Goal: Transaction & Acquisition: Purchase product/service

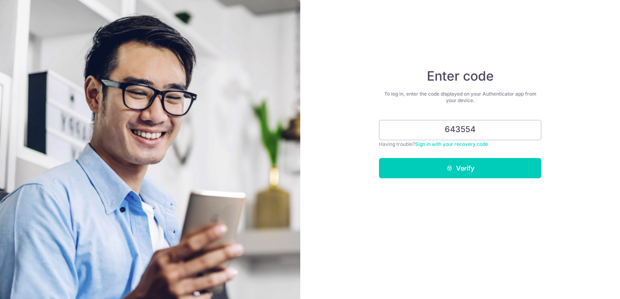
type input "643554"
click at [379, 158] on button "Verify" at bounding box center [460, 168] width 162 height 20
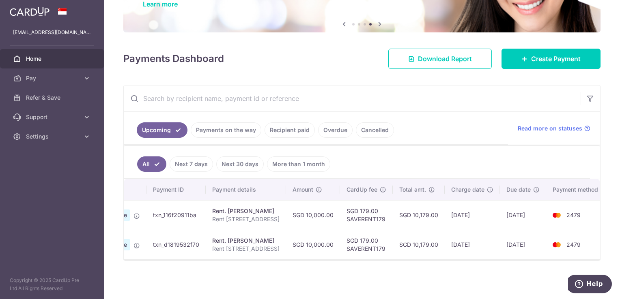
scroll to position [0, 85]
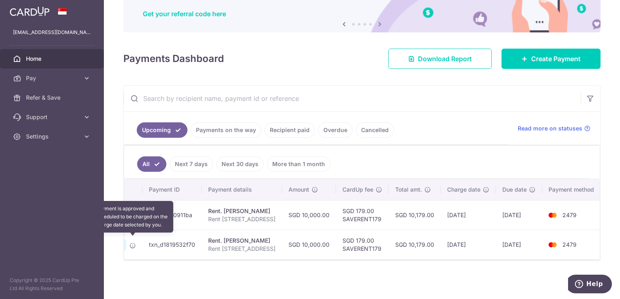
click at [133, 243] on icon at bounding box center [132, 246] width 6 height 6
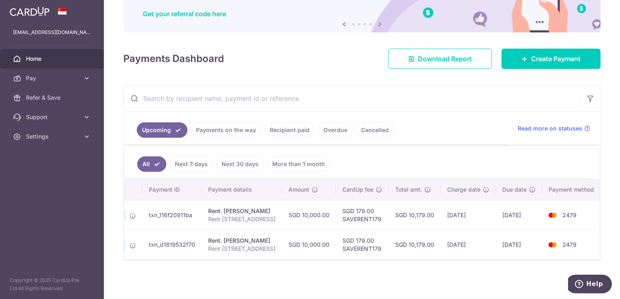
scroll to position [0, 0]
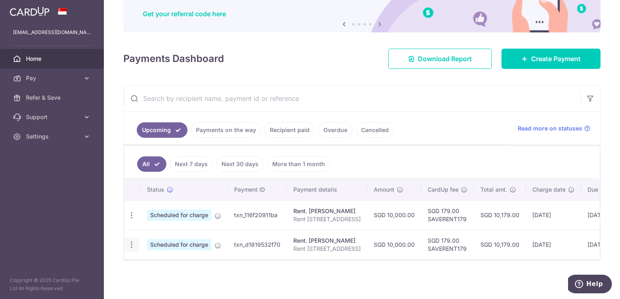
click at [134, 220] on icon "button" at bounding box center [131, 215] width 9 height 9
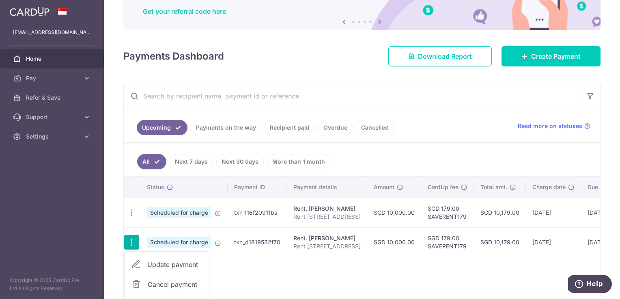
click at [184, 286] on span "Cancel payment" at bounding box center [175, 285] width 54 height 10
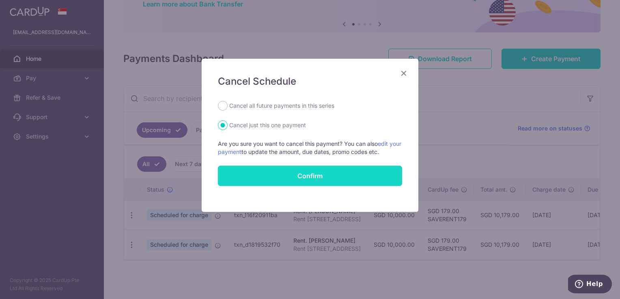
click at [334, 171] on input "Confirm" at bounding box center [310, 176] width 184 height 20
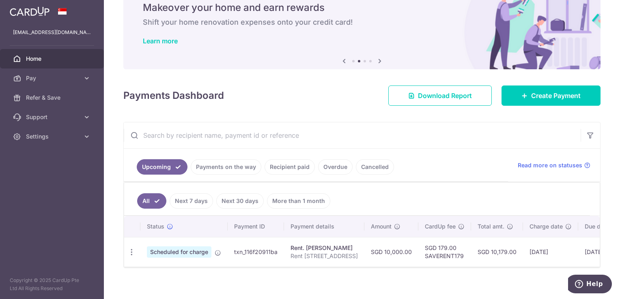
scroll to position [44, 0]
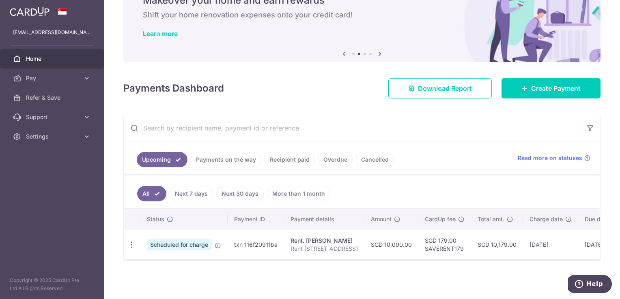
click at [160, 155] on link "Upcoming" at bounding box center [162, 159] width 51 height 15
click at [155, 188] on link "All" at bounding box center [151, 193] width 29 height 15
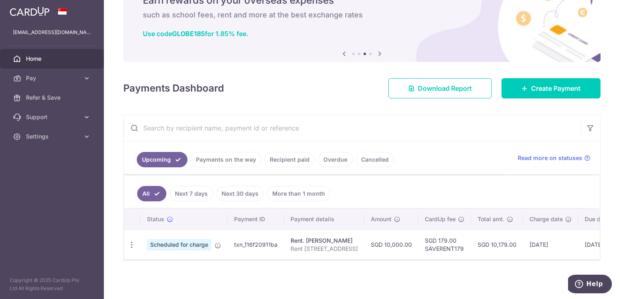
click at [277, 157] on link "Recipient paid" at bounding box center [289, 159] width 50 height 15
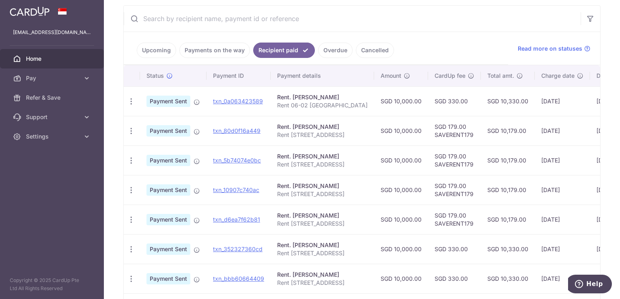
scroll to position [30, 0]
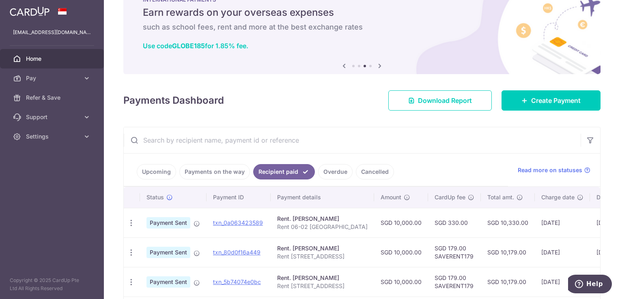
click at [160, 170] on link "Upcoming" at bounding box center [156, 171] width 39 height 15
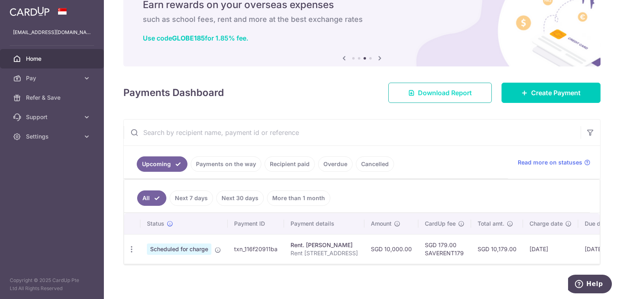
scroll to position [44, 0]
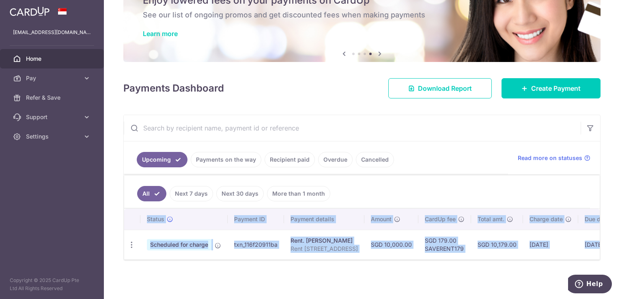
drag, startPoint x: 501, startPoint y: 260, endPoint x: 519, endPoint y: 258, distance: 18.0
click at [523, 259] on div "Status Payment ID Payment details Amount CardUp fee Total amt. Charge date Due …" at bounding box center [361, 235] width 475 height 52
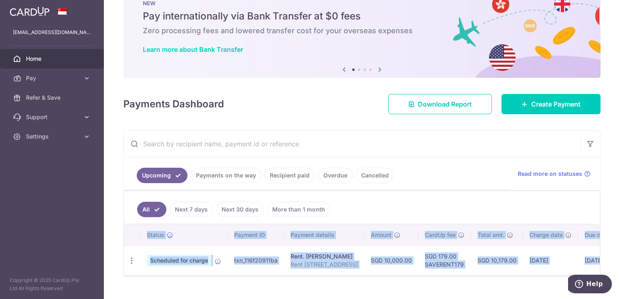
scroll to position [0, 0]
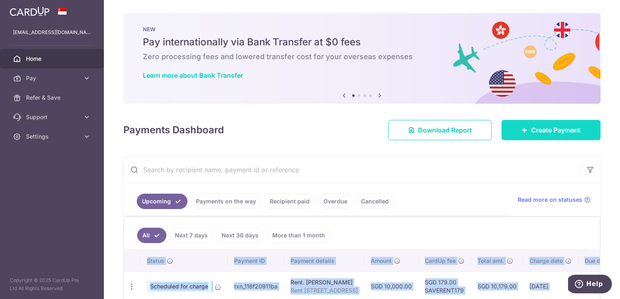
click at [563, 131] on span "Create Payment" at bounding box center [555, 130] width 49 height 10
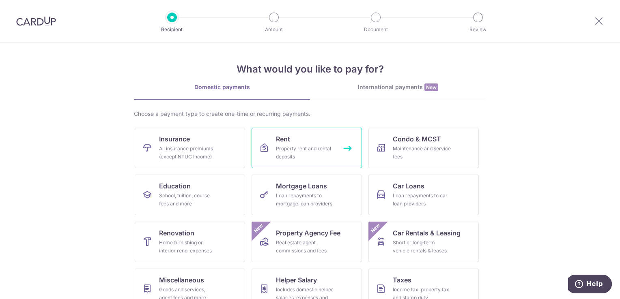
scroll to position [41, 0]
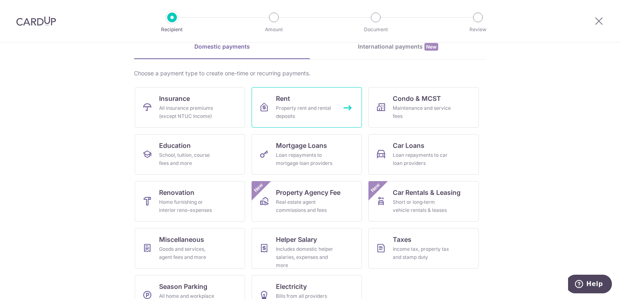
click at [303, 103] on link "Rent Property rent and rental deposits" at bounding box center [306, 107] width 110 height 41
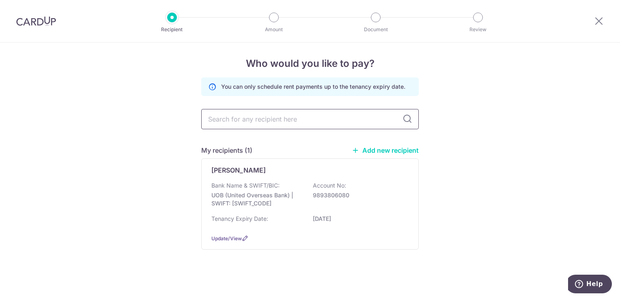
scroll to position [3, 0]
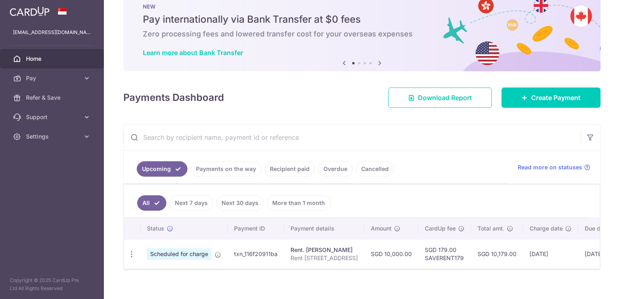
scroll to position [34, 0]
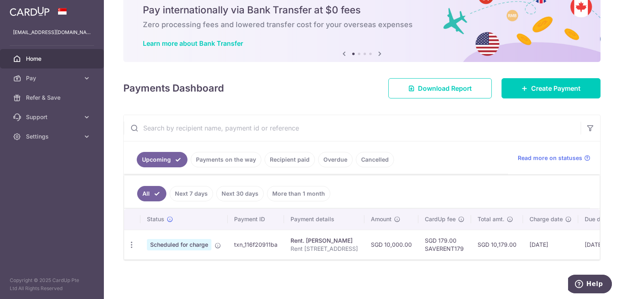
click at [443, 246] on td "SGD 179.00 SAVERENT179" at bounding box center [444, 245] width 53 height 30
copy td "SAVERENT179"
click at [551, 92] on link "Create Payment" at bounding box center [550, 88] width 99 height 20
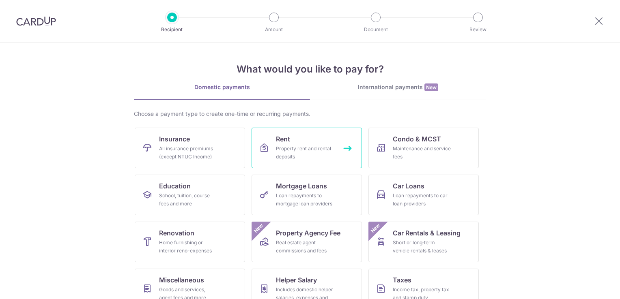
click at [279, 142] on span "Rent" at bounding box center [283, 139] width 14 height 10
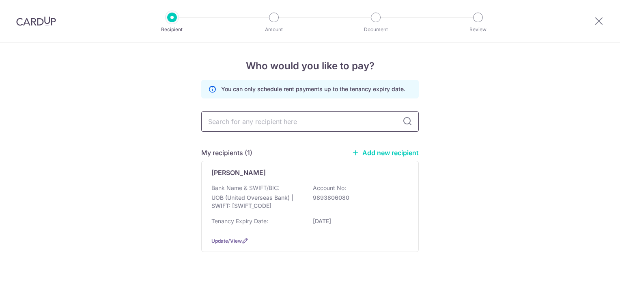
click at [360, 120] on input "text" at bounding box center [309, 122] width 217 height 20
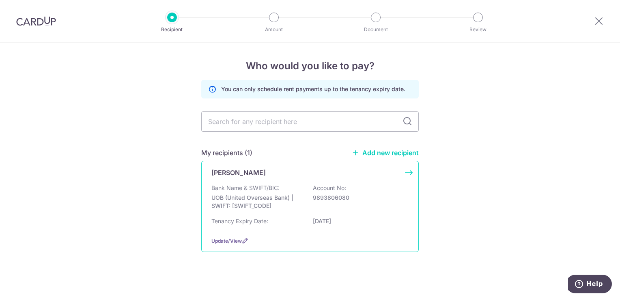
click at [258, 183] on div "LANA SURJA Bank Name & SWIFT/BIC: UOB (United Overseas Bank) | SWIFT: UOVBSGSGX…" at bounding box center [309, 206] width 217 height 91
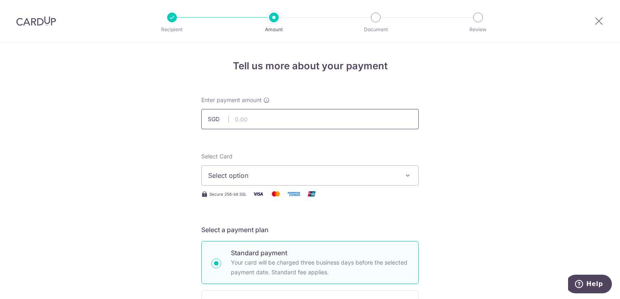
click at [264, 123] on input "text" at bounding box center [309, 119] width 217 height 20
type input "5,000.00"
click at [256, 171] on span "Select option" at bounding box center [302, 176] width 189 height 10
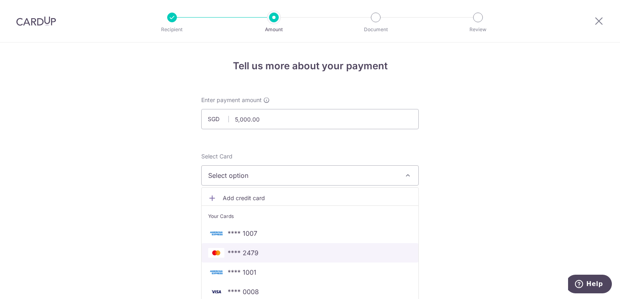
scroll to position [81, 0]
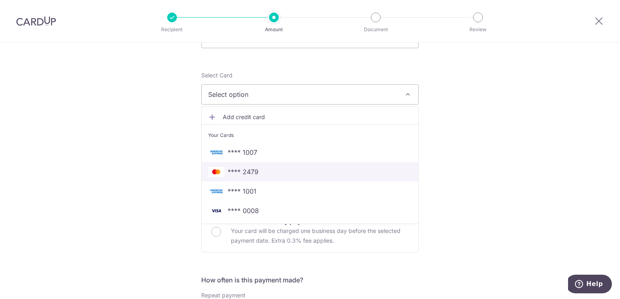
click at [280, 172] on span "**** 2479" at bounding box center [310, 172] width 204 height 10
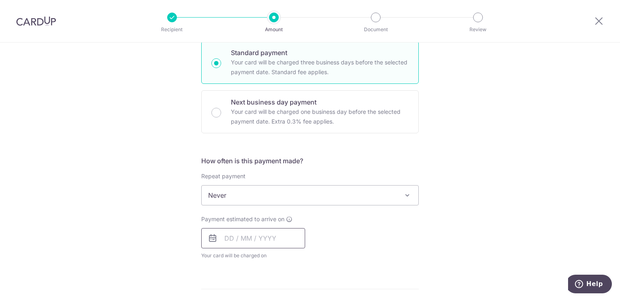
scroll to position [203, 0]
click at [250, 234] on input "text" at bounding box center [253, 236] width 104 height 20
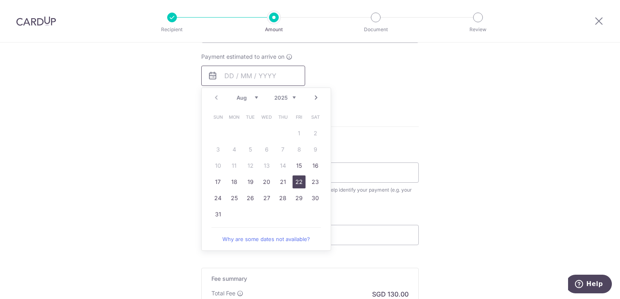
scroll to position [365, 0]
click at [312, 94] on link "Next" at bounding box center [316, 96] width 10 height 10
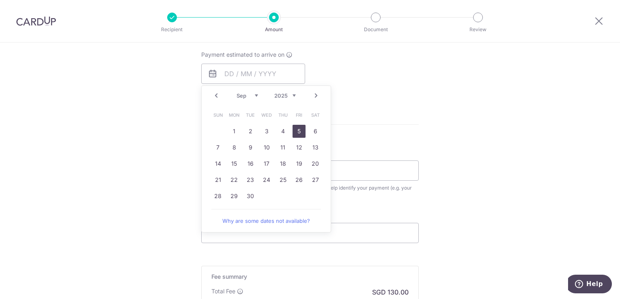
click at [297, 132] on link "5" at bounding box center [298, 131] width 13 height 13
type input "[DATE]"
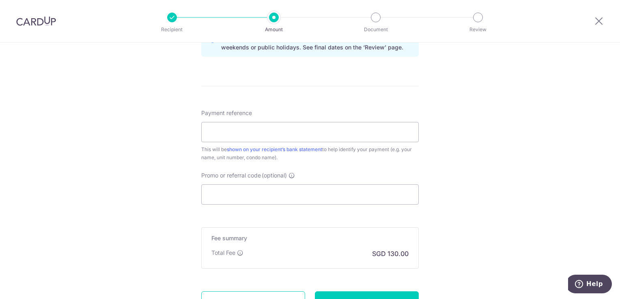
scroll to position [446, 0]
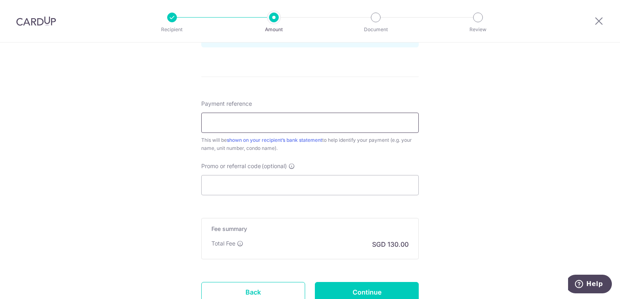
click at [230, 124] on input "Payment reference" at bounding box center [309, 123] width 217 height 20
type input "Rent 0602 Melrose Park"
type input "SAVERENT179"
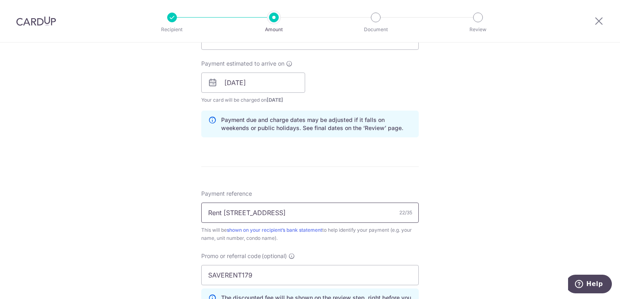
scroll to position [427, 0]
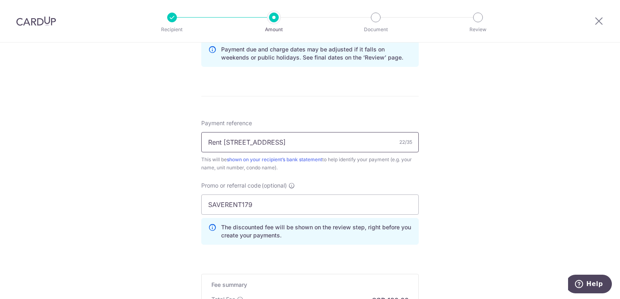
click at [290, 141] on input "Rent 0602 Melrose Park" at bounding box center [309, 142] width 217 height 20
click at [307, 143] on input "Rent 0602 Melrose Park" at bounding box center [309, 142] width 217 height 20
click at [290, 140] on input "Rent 0602 Melrose Park" at bounding box center [309, 142] width 217 height 20
click at [317, 142] on input "Rent 0602 Melrose Park (Sep" at bounding box center [309, 142] width 217 height 20
click at [495, 152] on div "Tell us more about your payment Enter payment amount SGD 5,000.00 5000.00 Selec…" at bounding box center [310, 18] width 620 height 804
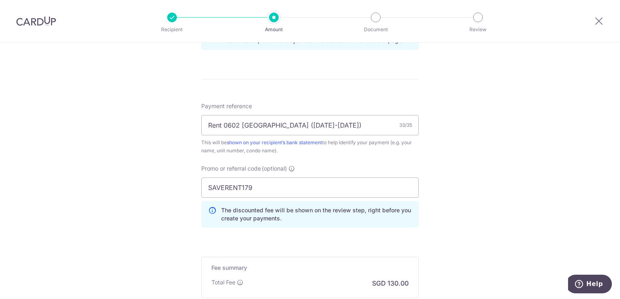
scroll to position [406, 0]
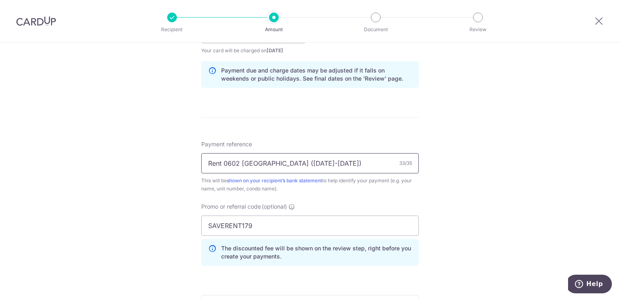
drag, startPoint x: 294, startPoint y: 164, endPoint x: 298, endPoint y: 162, distance: 4.9
click at [294, 164] on input "Rent 0602 Melrose Park (Sep15-30)" at bounding box center [309, 163] width 217 height 20
drag, startPoint x: 296, startPoint y: 163, endPoint x: 284, endPoint y: 166, distance: 11.7
click at [284, 166] on input "Rent 0602 Melrose Park (Sep15-30)" at bounding box center [309, 163] width 217 height 20
click at [469, 144] on div "Tell us more about your payment Enter payment amount SGD 5,000.00 5000.00 Selec…" at bounding box center [310, 39] width 620 height 804
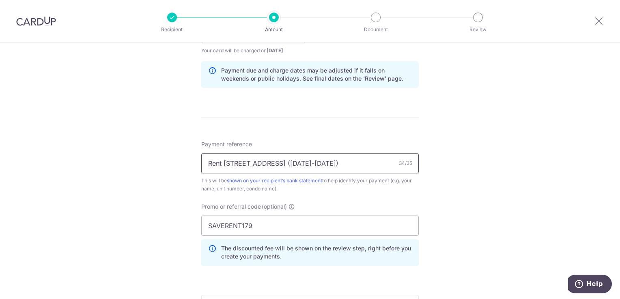
drag, startPoint x: 309, startPoint y: 163, endPoint x: 319, endPoint y: 163, distance: 10.1
click at [309, 163] on input "Rent 0602 Melrose Park (Oct 15-30)" at bounding box center [309, 163] width 217 height 20
type input "Rent [STREET_ADDRESS] ([DATE]-[DATE])"
click at [521, 108] on div "Tell us more about your payment Enter payment amount SGD 5,000.00 5000.00 Selec…" at bounding box center [310, 39] width 620 height 804
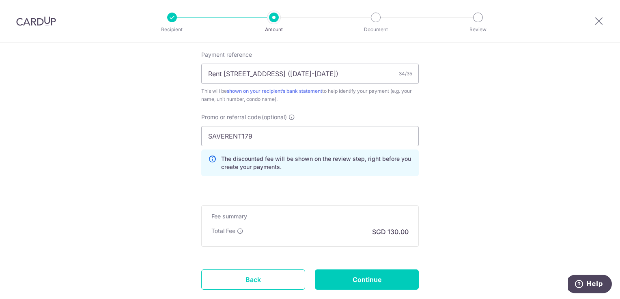
scroll to position [527, 0]
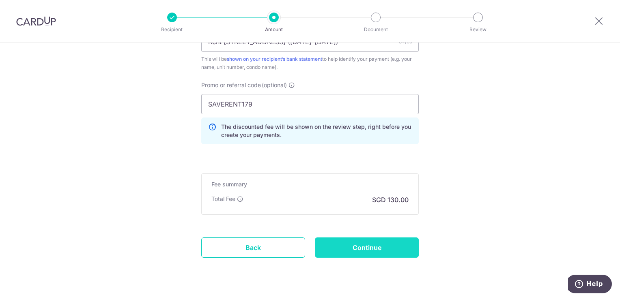
click at [364, 243] on input "Continue" at bounding box center [367, 248] width 104 height 20
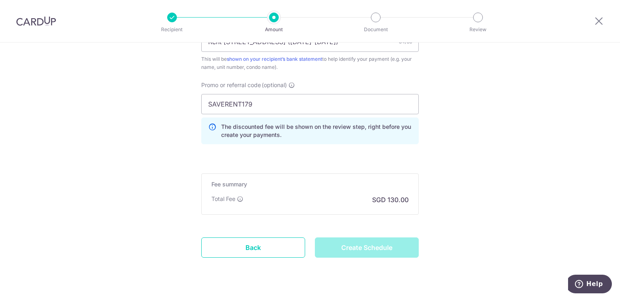
type input "Create Schedule"
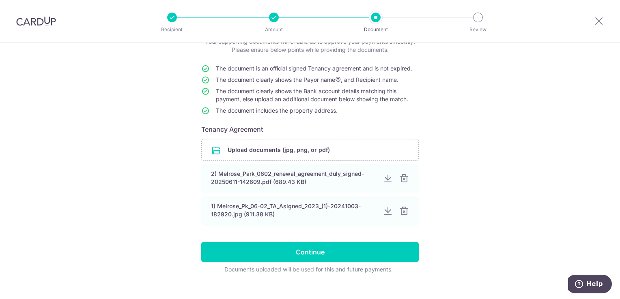
scroll to position [70, 0]
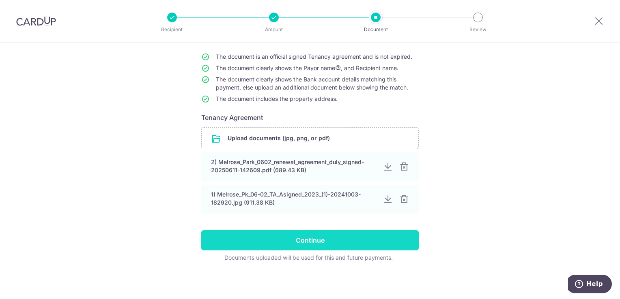
click at [295, 235] on input "Continue" at bounding box center [309, 240] width 217 height 20
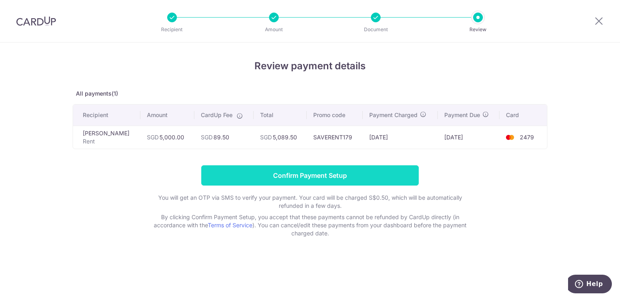
click at [341, 176] on input "Confirm Payment Setup" at bounding box center [309, 176] width 217 height 20
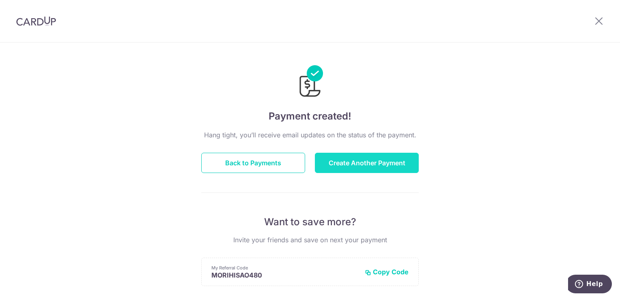
click at [360, 163] on button "Create Another Payment" at bounding box center [367, 163] width 104 height 20
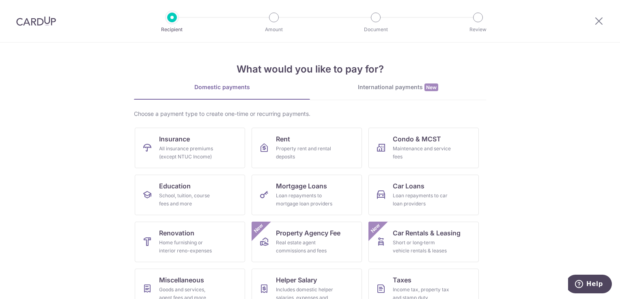
click at [29, 21] on img at bounding box center [36, 21] width 40 height 10
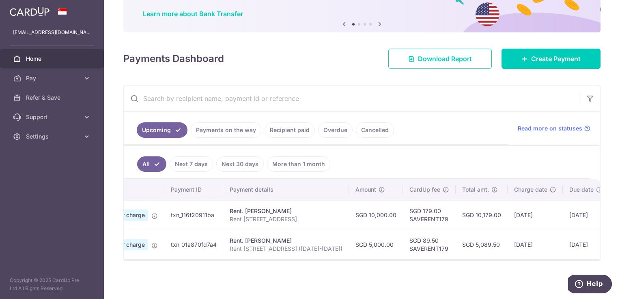
scroll to position [0, 116]
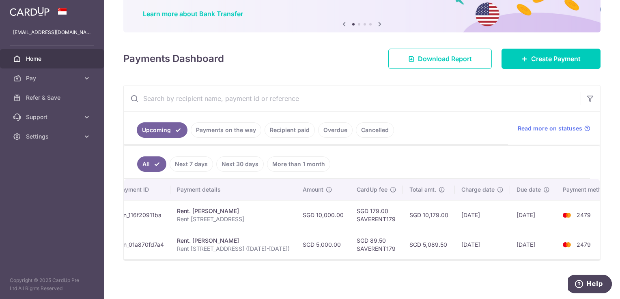
click at [299, 41] on div "× Pause Schedule Pause all future payments in this series Pause just this one p…" at bounding box center [362, 149] width 516 height 299
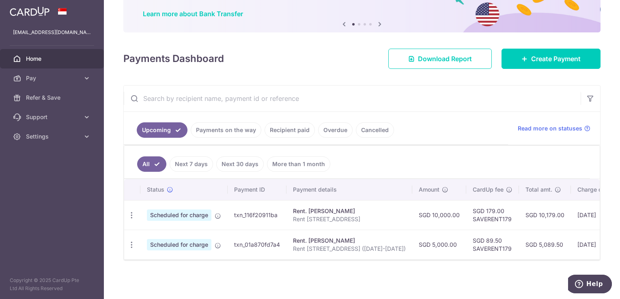
click at [355, 255] on td "Rent. [PERSON_NAME] Rent 0602 [GEOGRAPHIC_DATA] ([DATE]-[DATE])" at bounding box center [349, 245] width 126 height 30
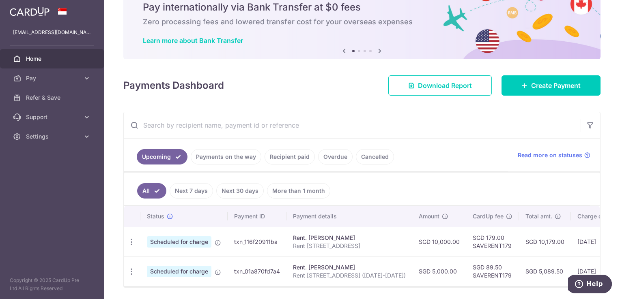
scroll to position [64, 0]
